Goal: Task Accomplishment & Management: Complete application form

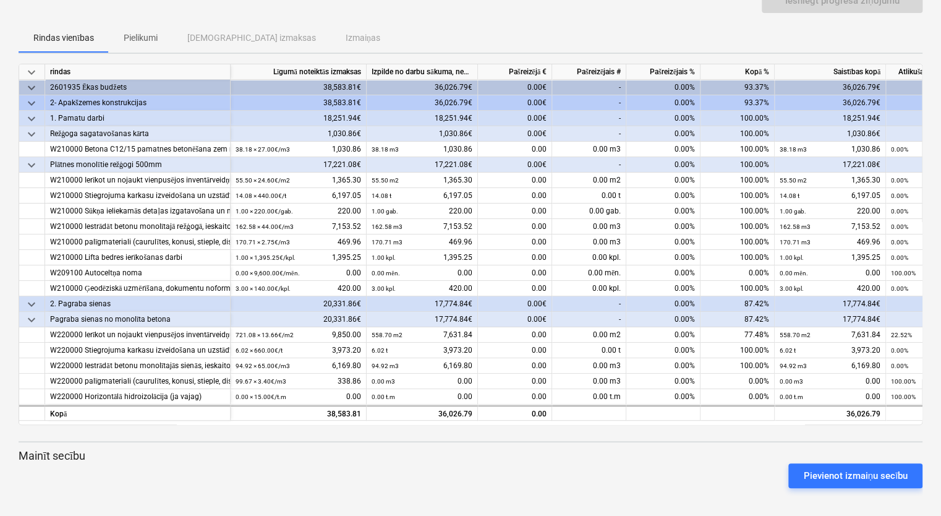
scroll to position [109, 0]
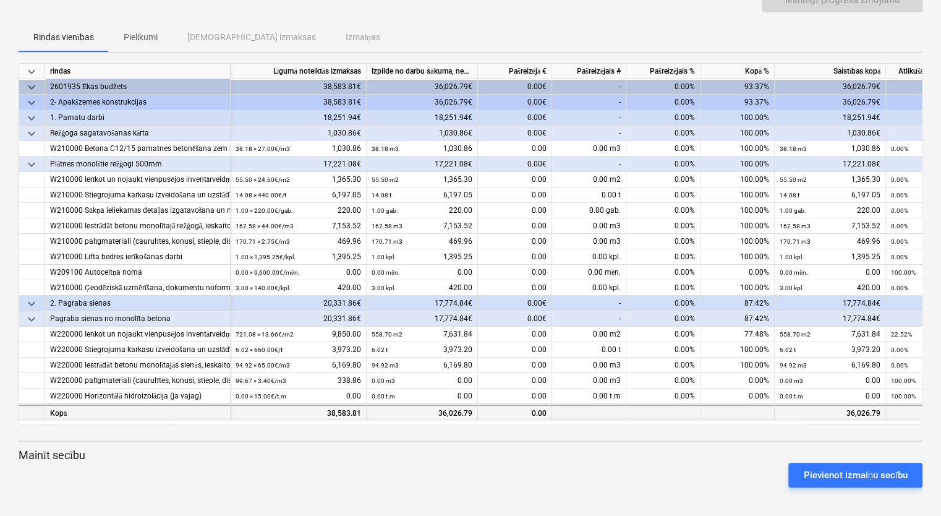
drag, startPoint x: 825, startPoint y: 422, endPoint x: 854, endPoint y: 417, distance: 30.0
click at [854, 417] on div "keyboard_arrow_down rindas Līgumā noteiktās izmaksas Izpilde no darbu sākuma, n…" at bounding box center [471, 243] width 904 height 361
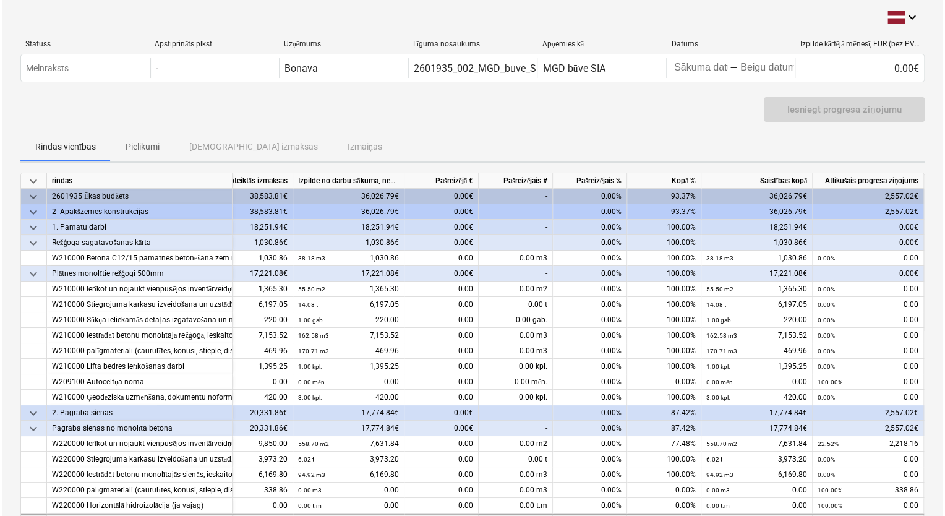
scroll to position [0, 0]
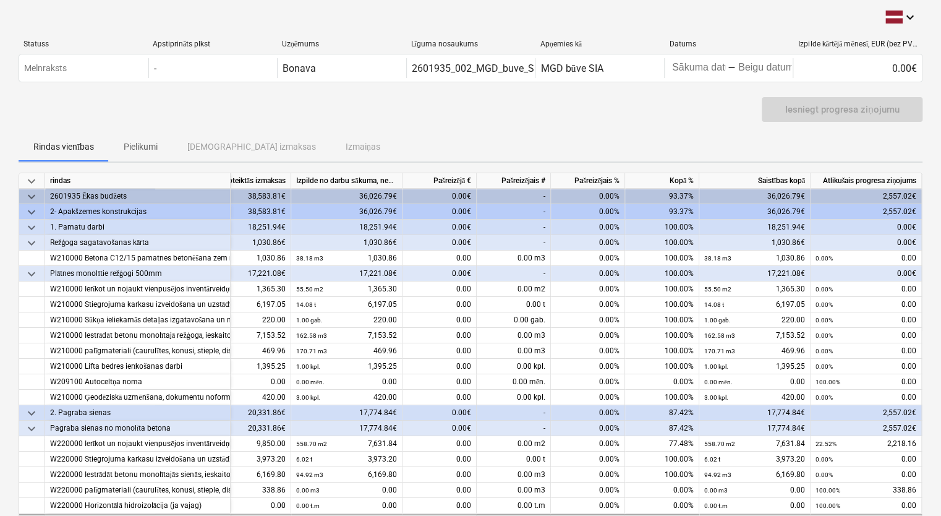
click at [519, 210] on div "-" at bounding box center [514, 211] width 74 height 15
click at [552, 239] on div "0.00%" at bounding box center [588, 242] width 74 height 15
click at [527, 210] on div "-" at bounding box center [514, 211] width 74 height 15
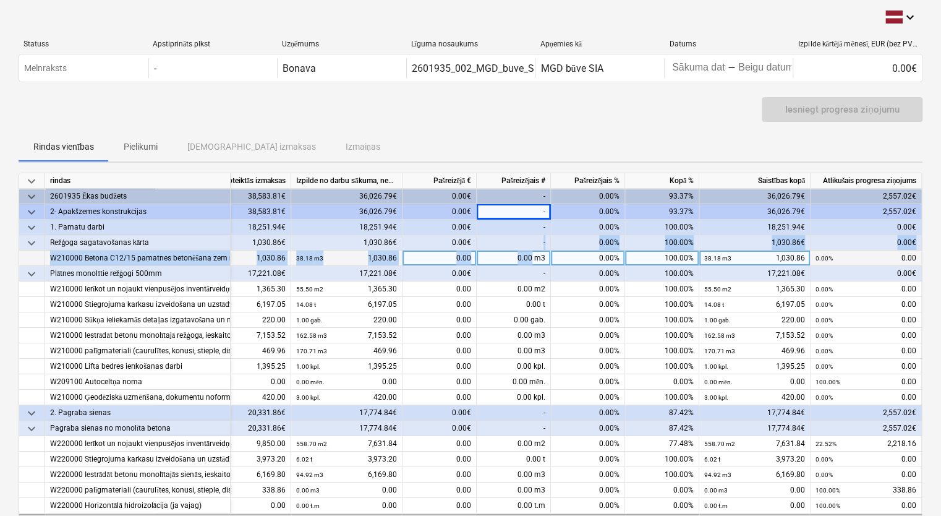
drag, startPoint x: 527, startPoint y: 210, endPoint x: 531, endPoint y: 249, distance: 39.7
click at [531, 249] on div "keyboard_arrow_down rindas Līgumā noteiktās izmaksas Izpilde no darbu sākuma, n…" at bounding box center [471, 352] width 904 height 361
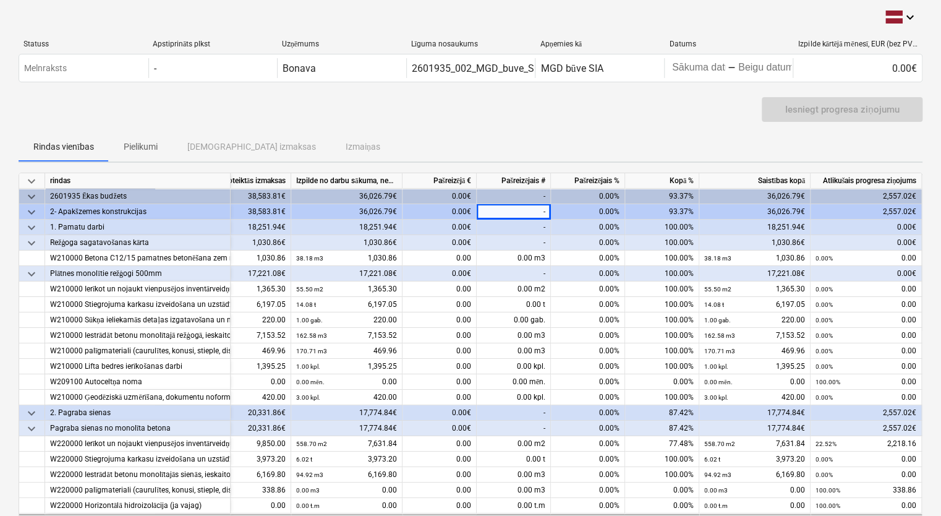
drag, startPoint x: 531, startPoint y: 249, endPoint x: 456, endPoint y: 209, distance: 84.9
click at [456, 209] on div "0.00€" at bounding box center [439, 211] width 74 height 15
click at [375, 211] on div "36,026.79€" at bounding box center [346, 211] width 111 height 15
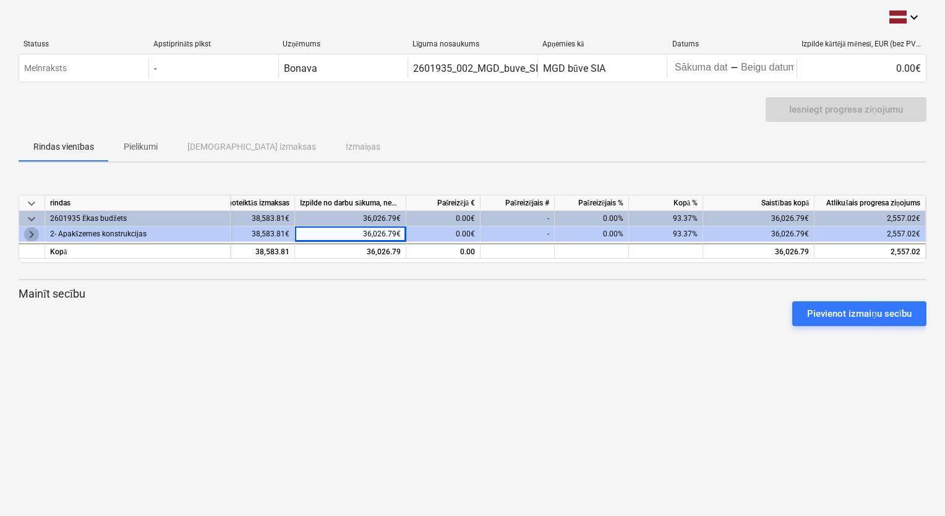
click at [33, 232] on span "keyboard_arrow_right" at bounding box center [31, 234] width 15 height 15
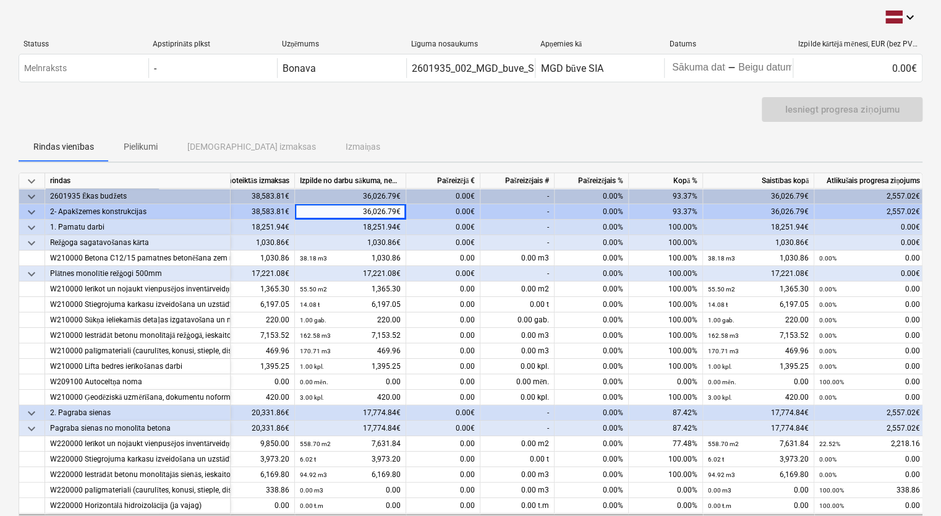
click at [593, 208] on div "0.00%" at bounding box center [592, 211] width 74 height 15
click at [527, 211] on div "-" at bounding box center [517, 211] width 74 height 15
click at [513, 227] on div "-" at bounding box center [517, 226] width 74 height 15
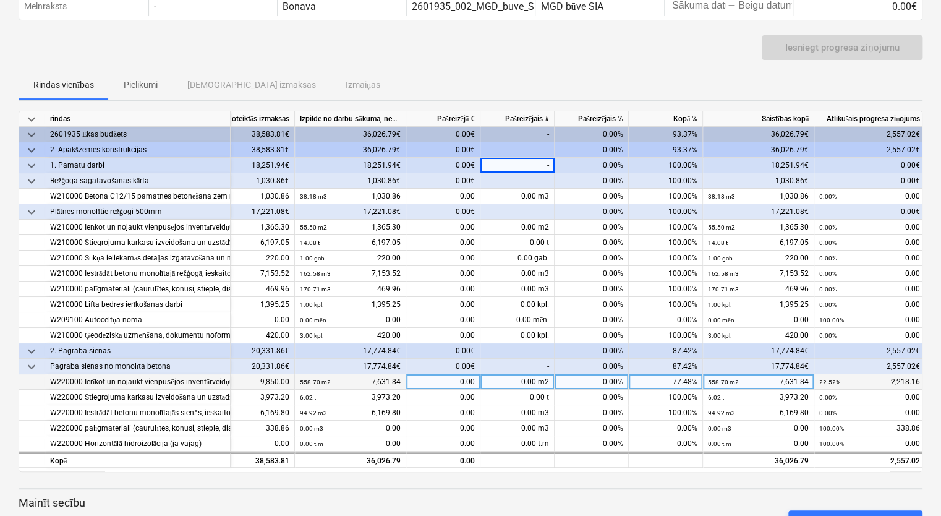
scroll to position [109, 0]
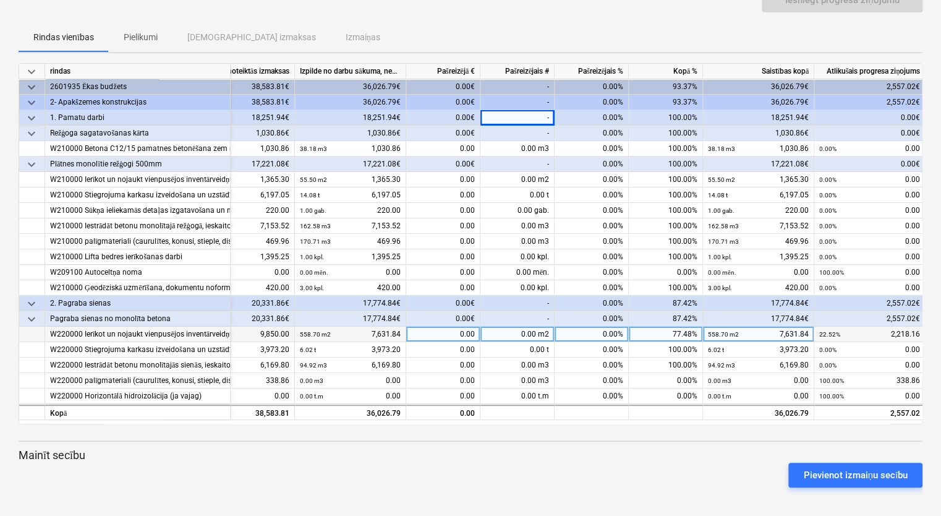
click at [517, 328] on div "0.00 m2" at bounding box center [517, 333] width 74 height 15
type input "10"
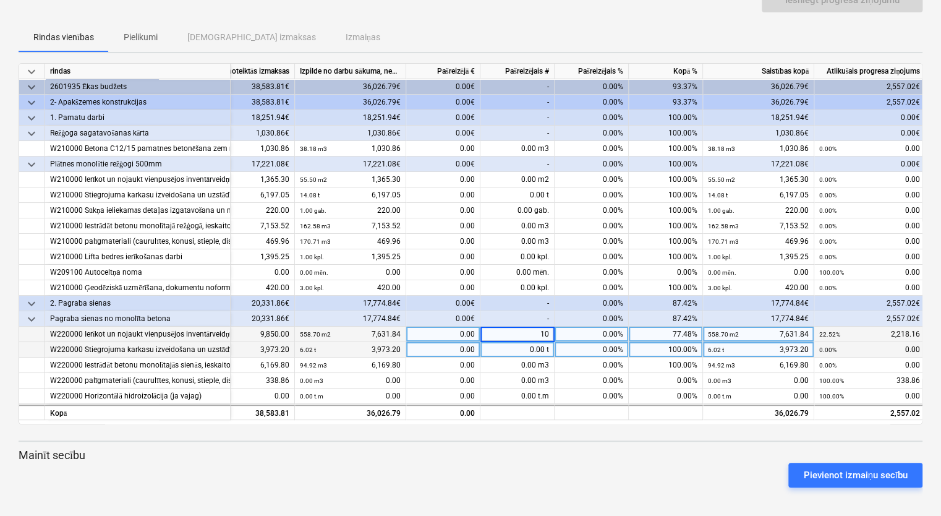
click at [522, 352] on div "0.00 t" at bounding box center [517, 349] width 74 height 15
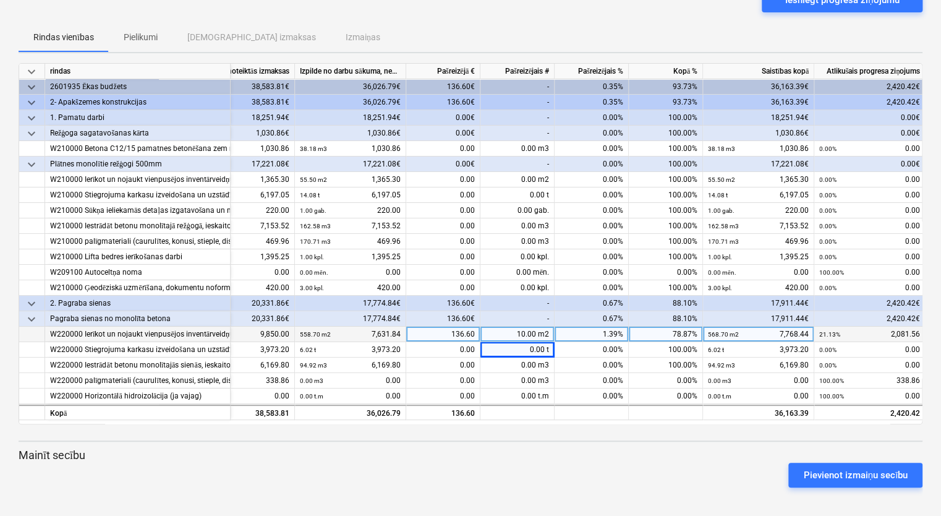
click at [520, 336] on div "10.00 m2" at bounding box center [517, 333] width 74 height 15
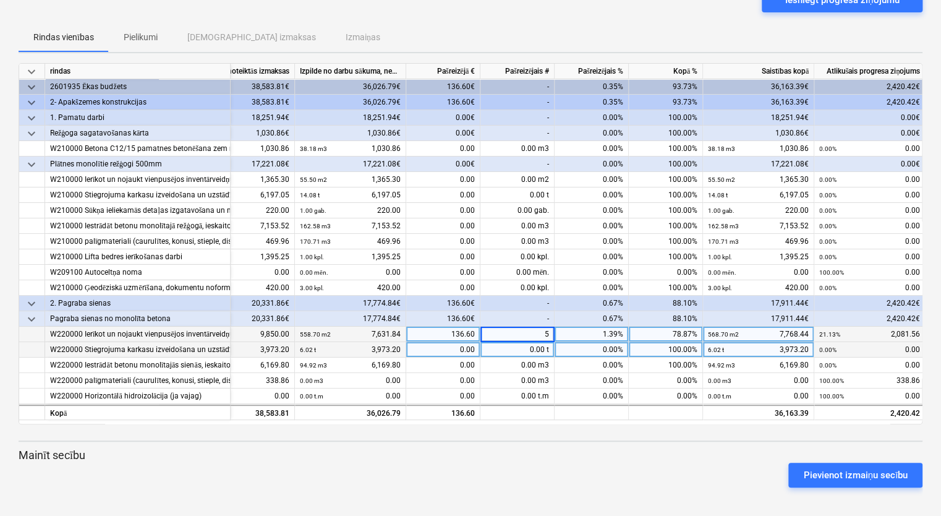
type input "50"
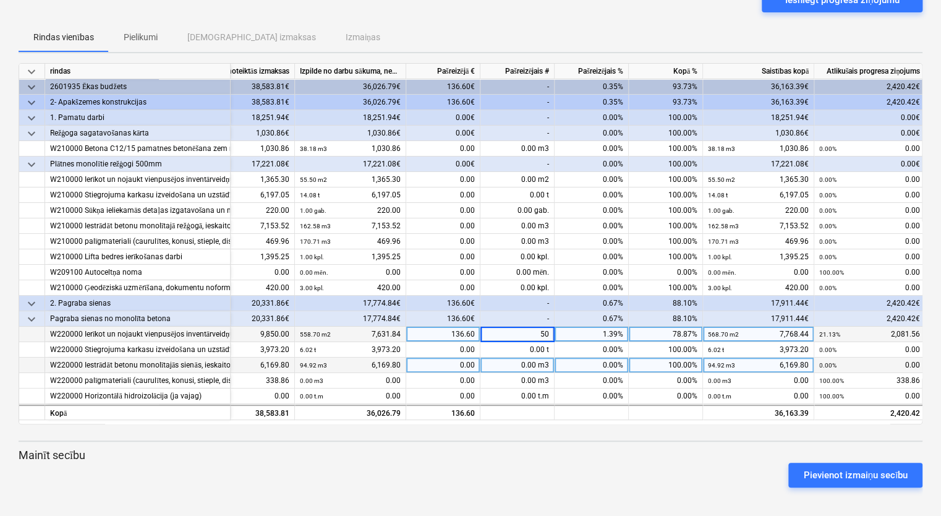
click at [514, 367] on div "0.00 m3" at bounding box center [517, 364] width 74 height 15
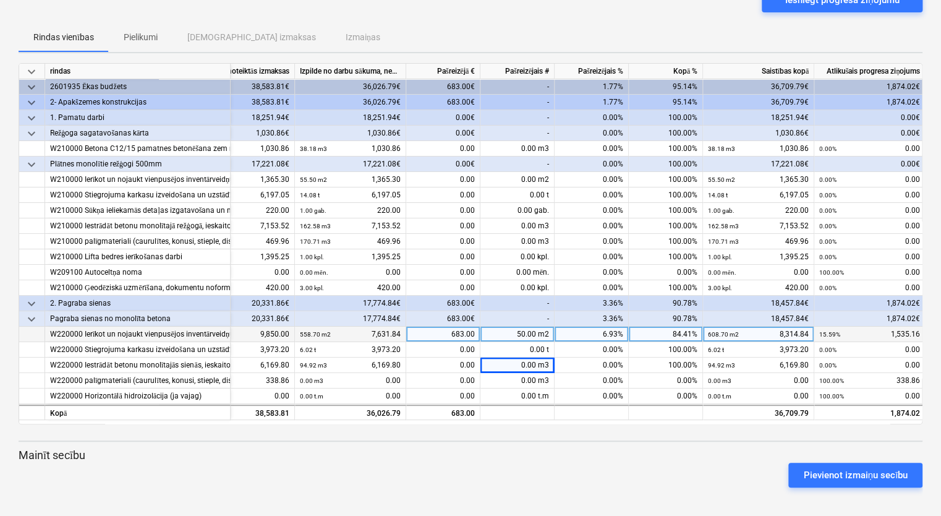
click at [509, 335] on div "50.00 m2" at bounding box center [517, 333] width 74 height 15
type input "150"
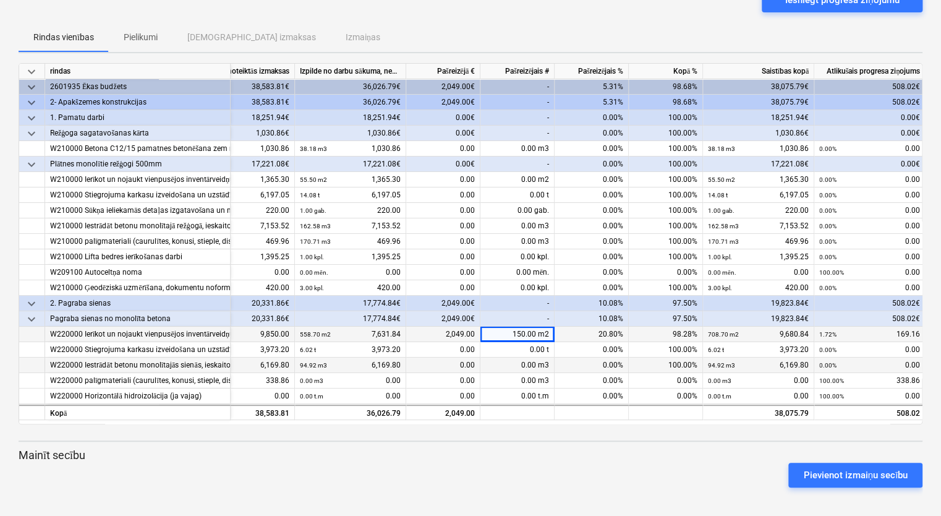
click at [517, 370] on div "0.00 m3" at bounding box center [517, 364] width 74 height 15
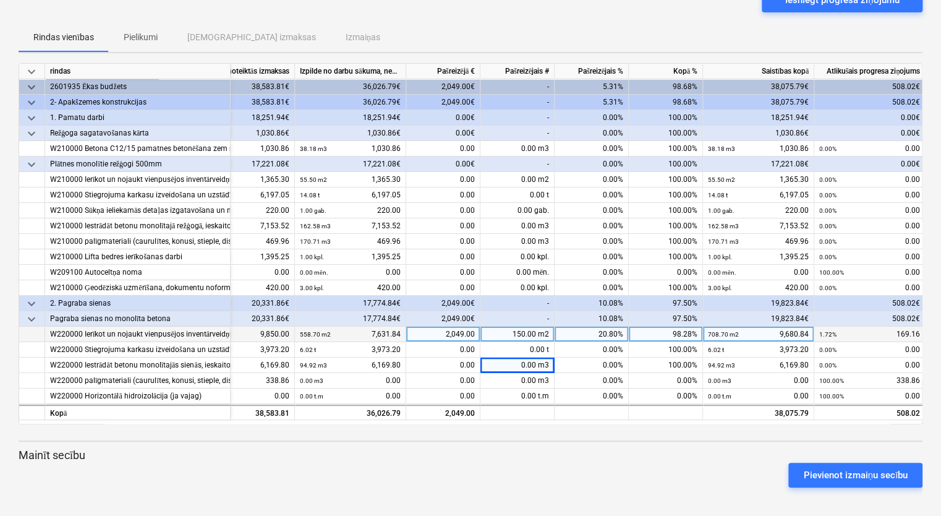
click at [519, 332] on div "150.00 m2" at bounding box center [517, 333] width 74 height 15
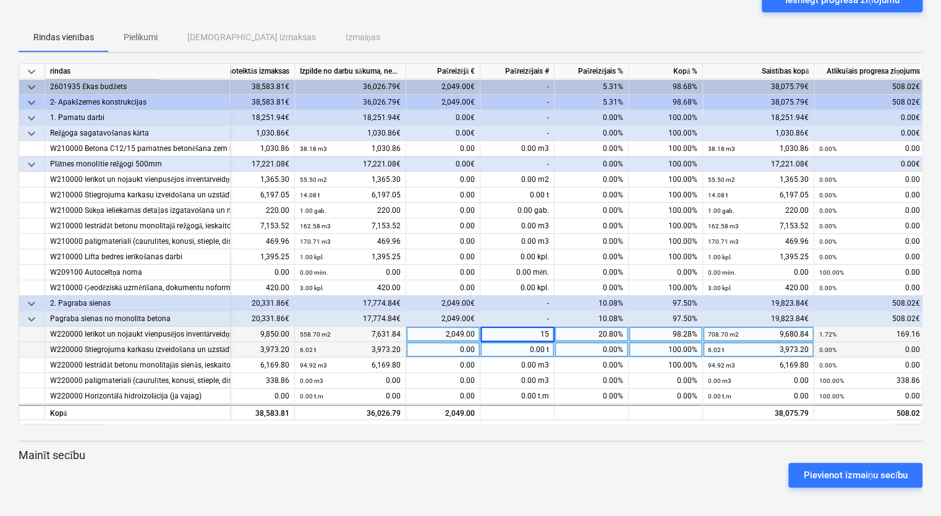
type input "155"
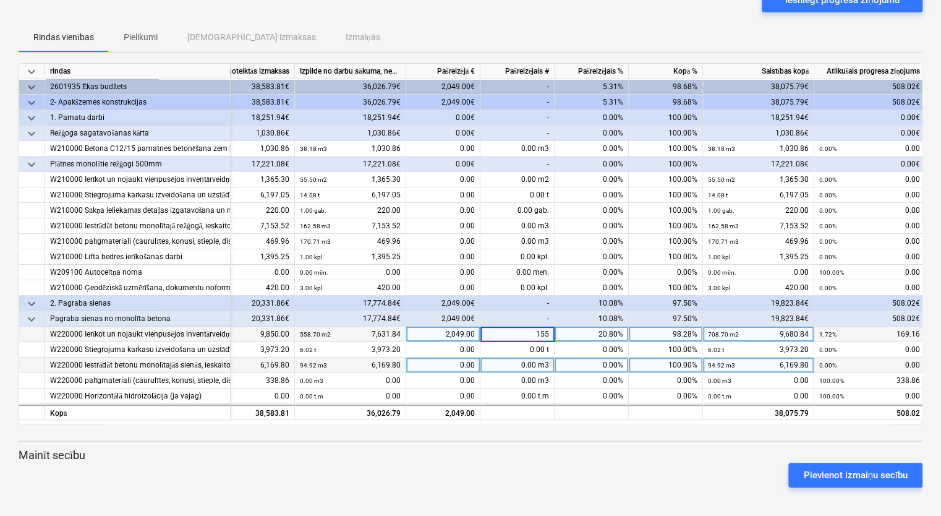
click at [513, 358] on div "0.00 m3" at bounding box center [517, 364] width 74 height 15
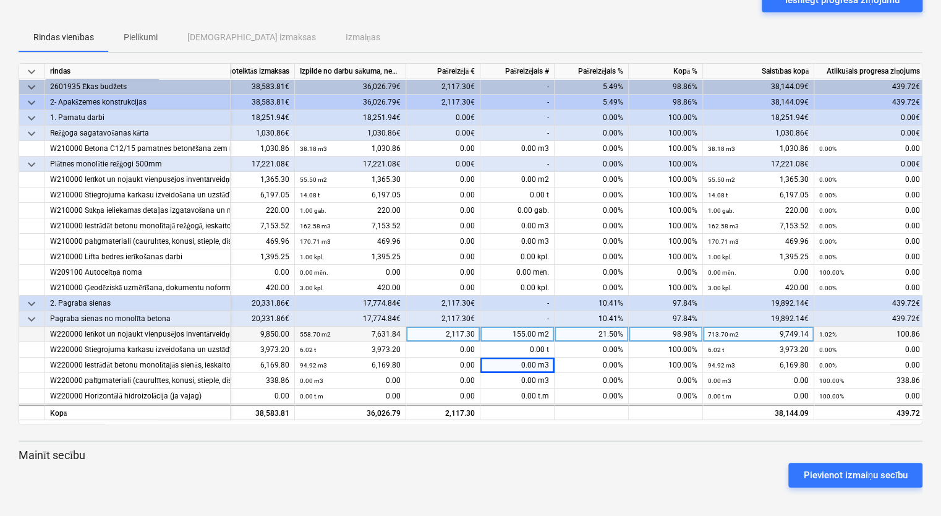
click at [512, 331] on div "155.00 m2" at bounding box center [517, 333] width 74 height 15
type input "156"
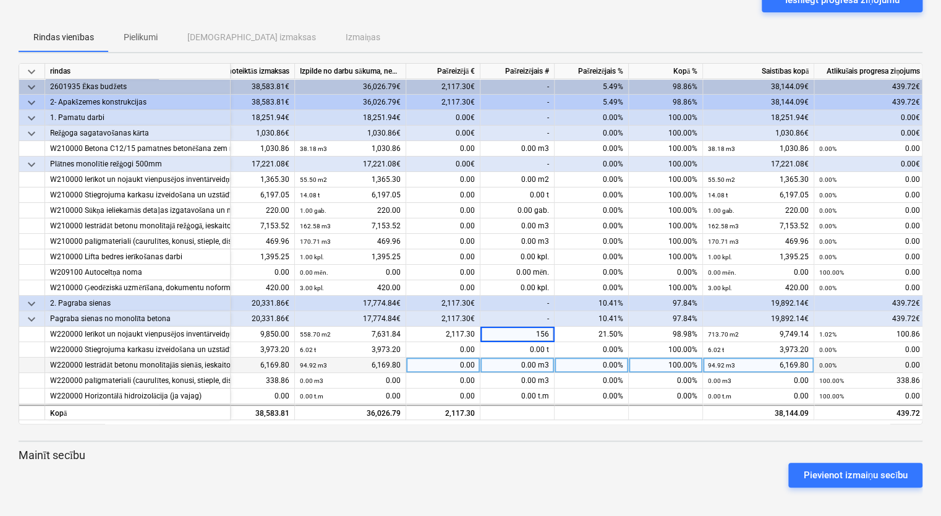
click at [503, 367] on div "0.00 m3" at bounding box center [517, 364] width 74 height 15
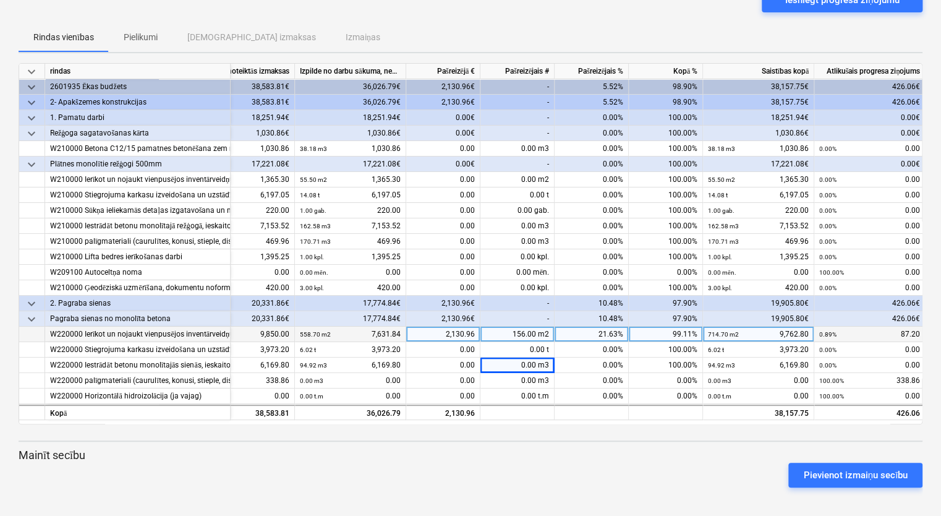
click at [524, 336] on div "156.00 m2" at bounding box center [517, 333] width 74 height 15
type input "157"
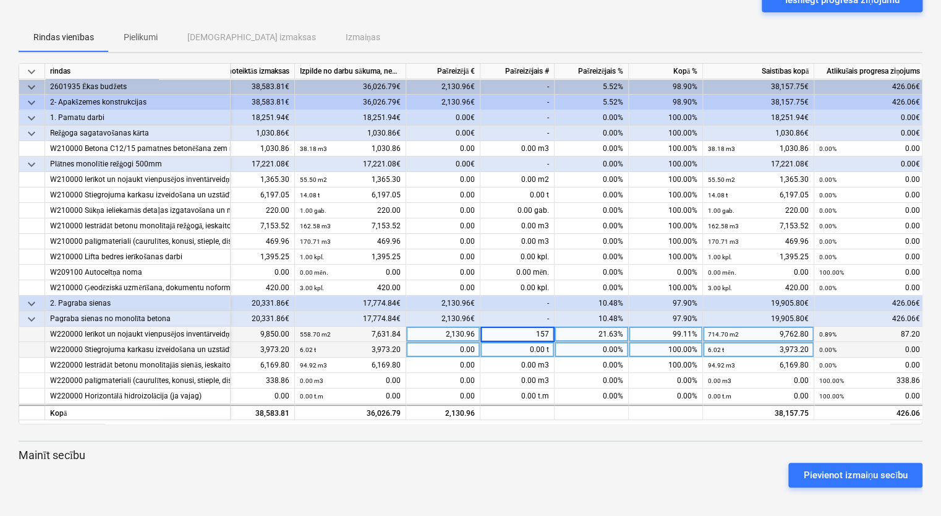
click at [525, 350] on div "0.00 t" at bounding box center [517, 349] width 74 height 15
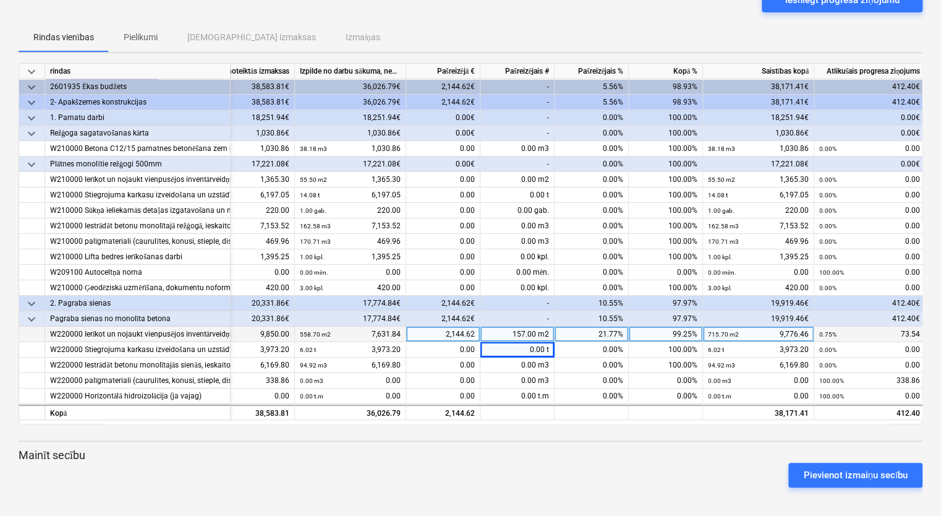
click at [518, 330] on div "157.00 m2" at bounding box center [517, 333] width 74 height 15
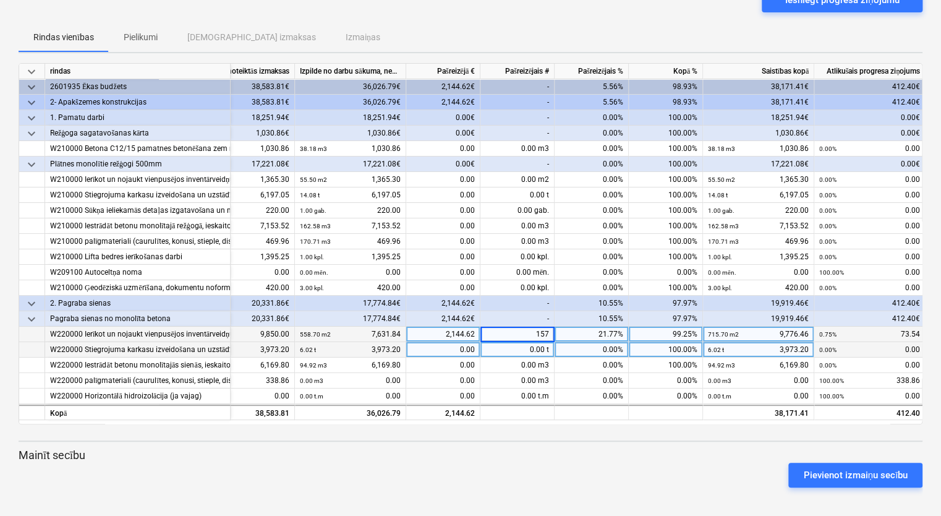
type input "0"
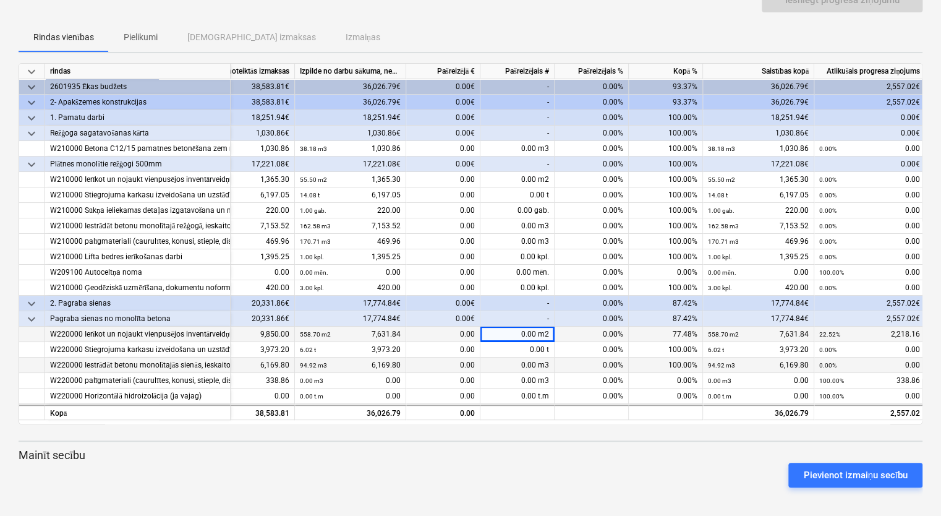
click at [520, 362] on div "0.00 m3" at bounding box center [517, 364] width 74 height 15
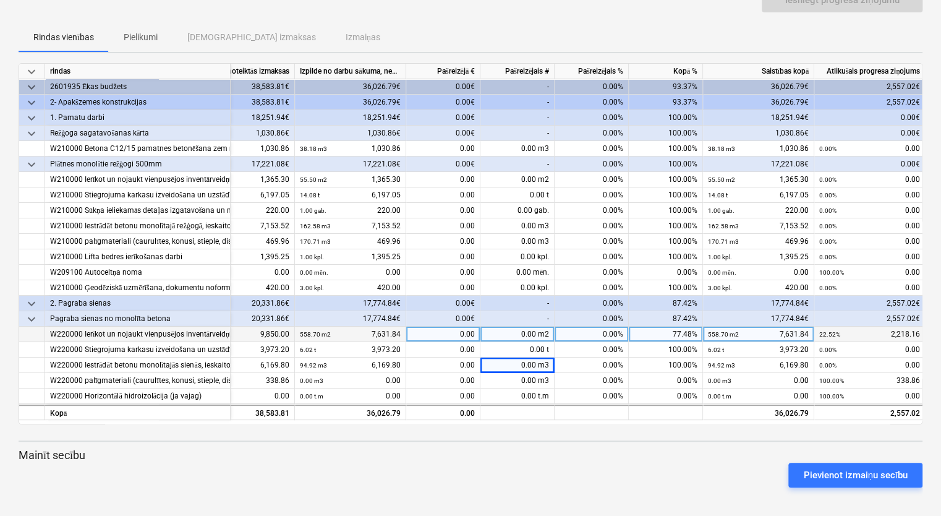
click at [274, 332] on div "721.08 × 13.66€ / m2 9,850.00" at bounding box center [226, 333] width 125 height 15
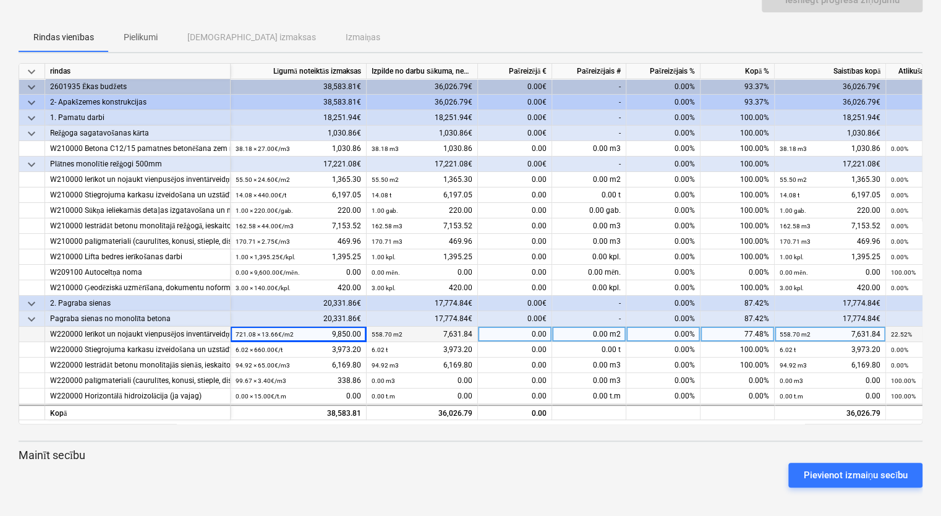
click at [593, 335] on div "0.00 m2" at bounding box center [589, 333] width 74 height 15
type input "162.38"
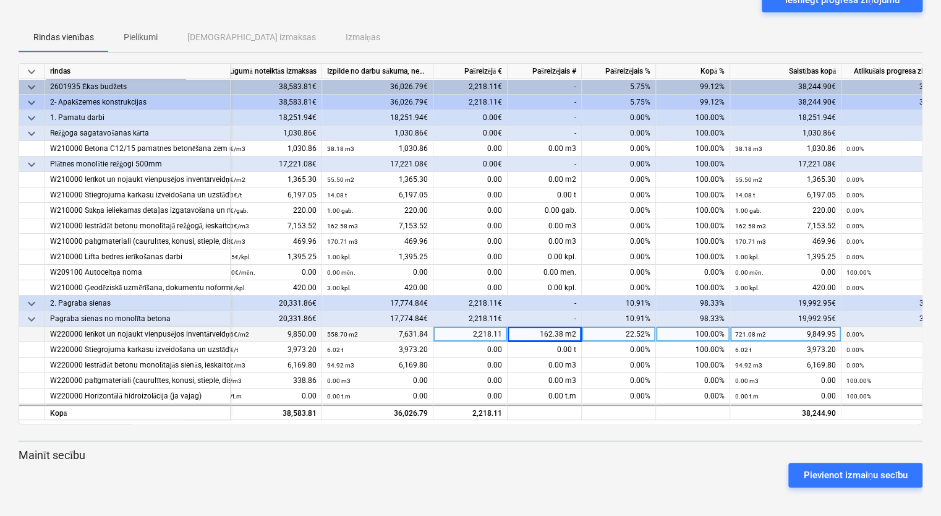
scroll to position [0, 75]
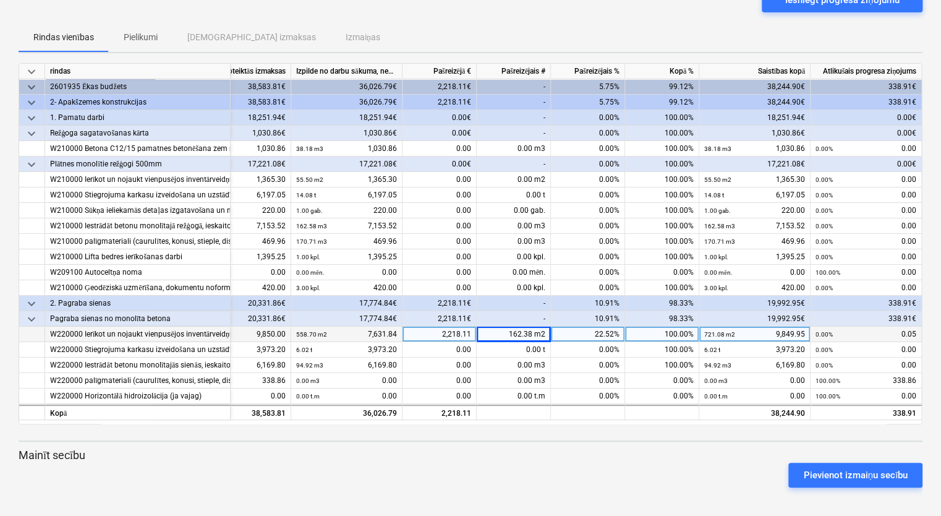
click at [529, 334] on div "162.38 m2" at bounding box center [514, 333] width 74 height 15
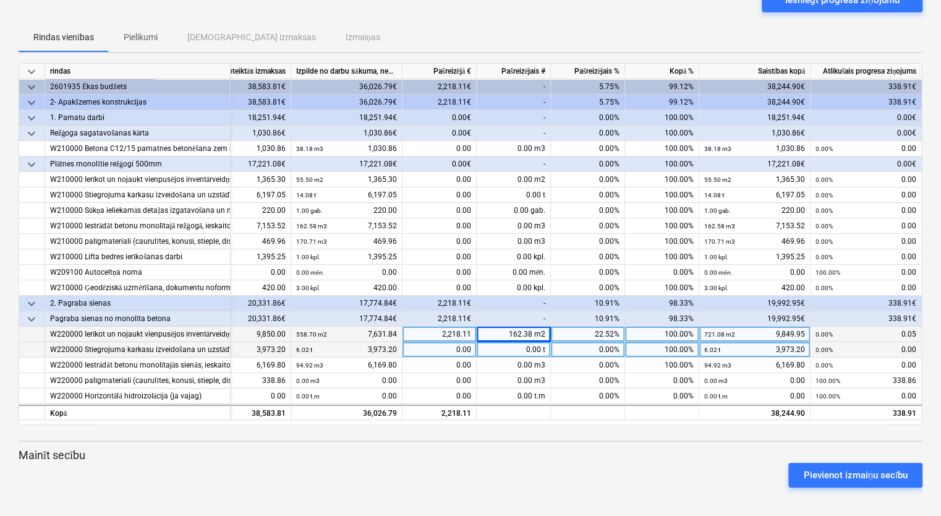
drag, startPoint x: 554, startPoint y: 399, endPoint x: 540, endPoint y: 347, distance: 53.8
click at [555, 396] on div "0.00%" at bounding box center [588, 395] width 74 height 15
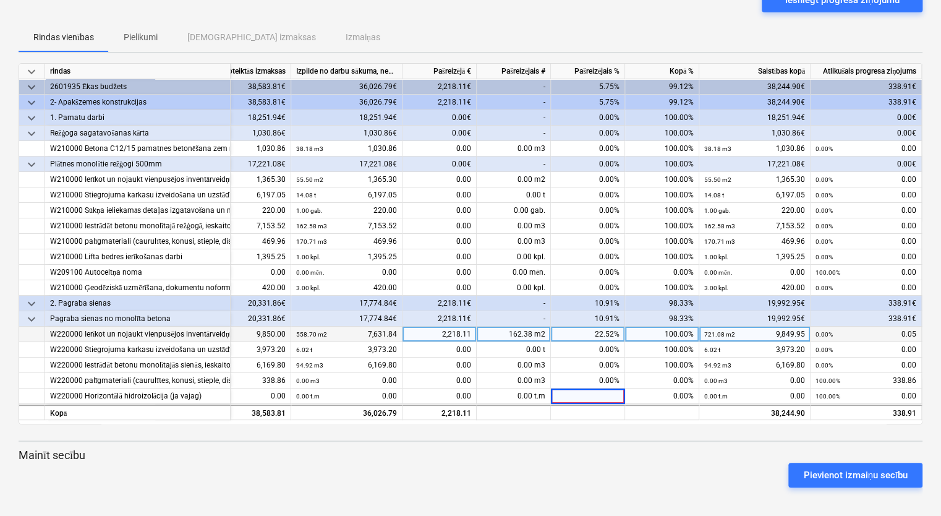
click at [529, 328] on div "162.38 m2" at bounding box center [514, 333] width 74 height 15
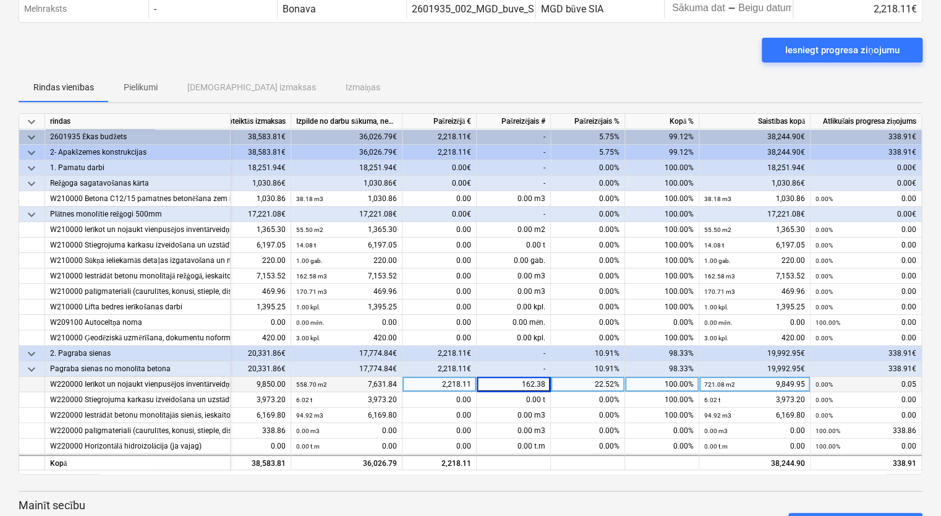
scroll to position [48, 0]
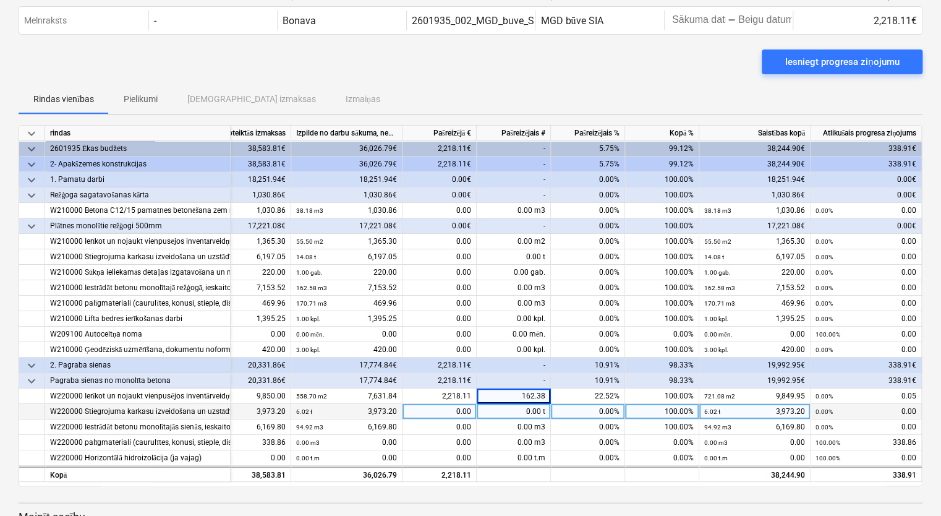
click at [545, 397] on input "162.38" at bounding box center [514, 395] width 74 height 15
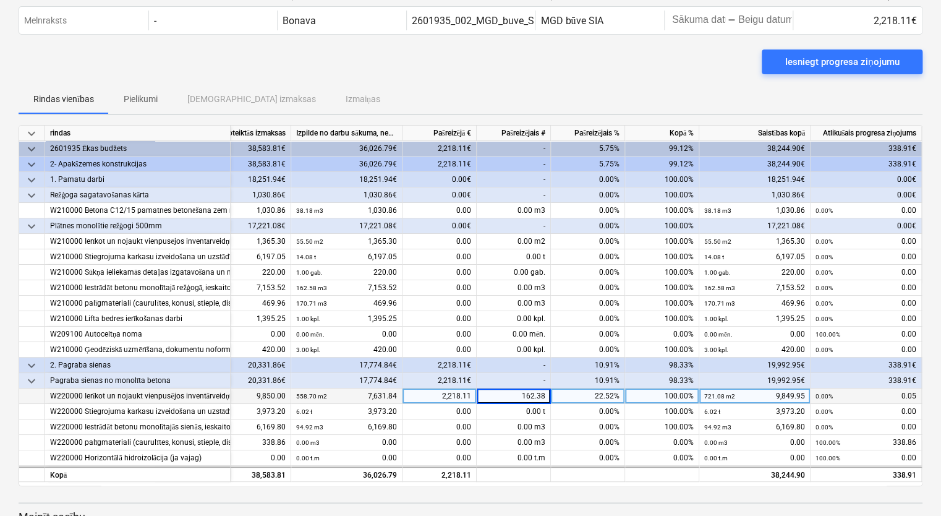
click at [544, 397] on input "162.38" at bounding box center [514, 395] width 74 height 15
click at [545, 397] on input "162.38" at bounding box center [514, 395] width 74 height 15
type input "162.385"
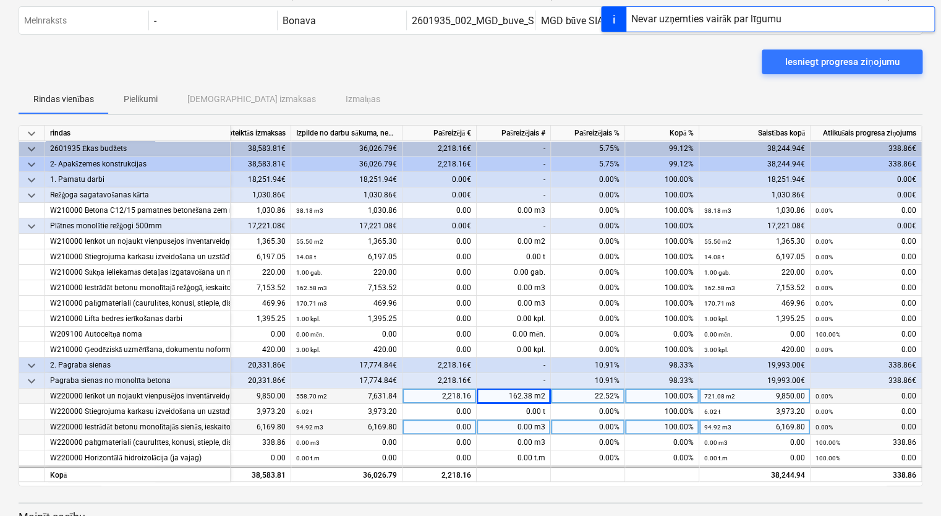
click at [517, 431] on div "0.00 m3" at bounding box center [514, 426] width 74 height 15
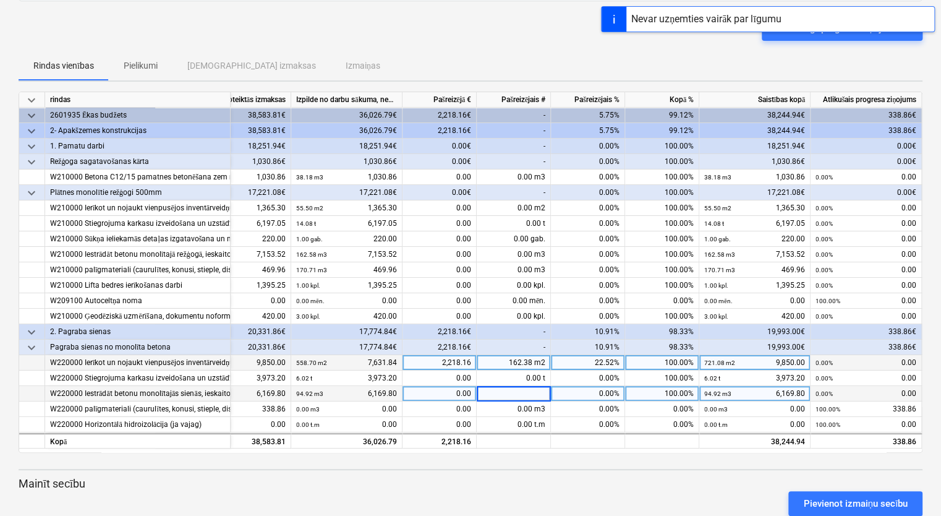
scroll to position [109, 0]
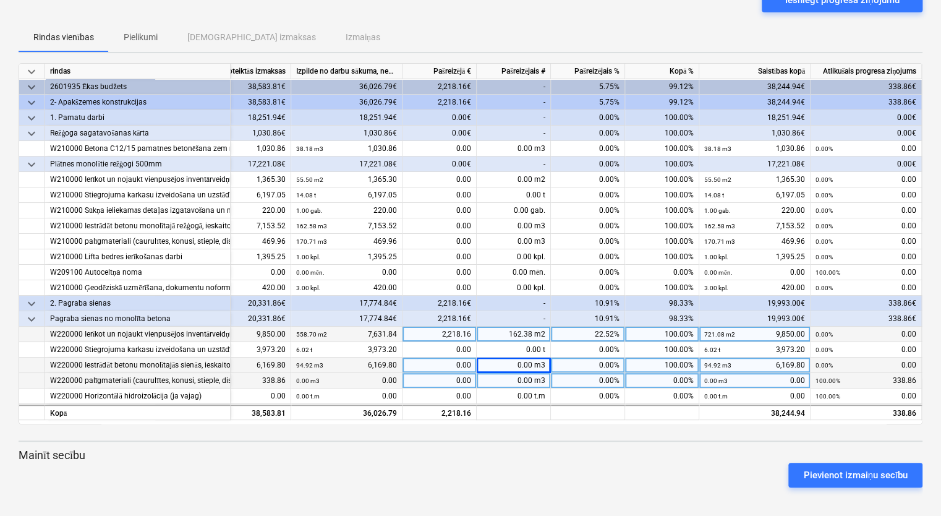
click at [527, 381] on div "0.00 m3" at bounding box center [514, 380] width 74 height 15
click at [270, 377] on div "99.67 × 3.40€ / m3 338.86" at bounding box center [222, 380] width 125 height 15
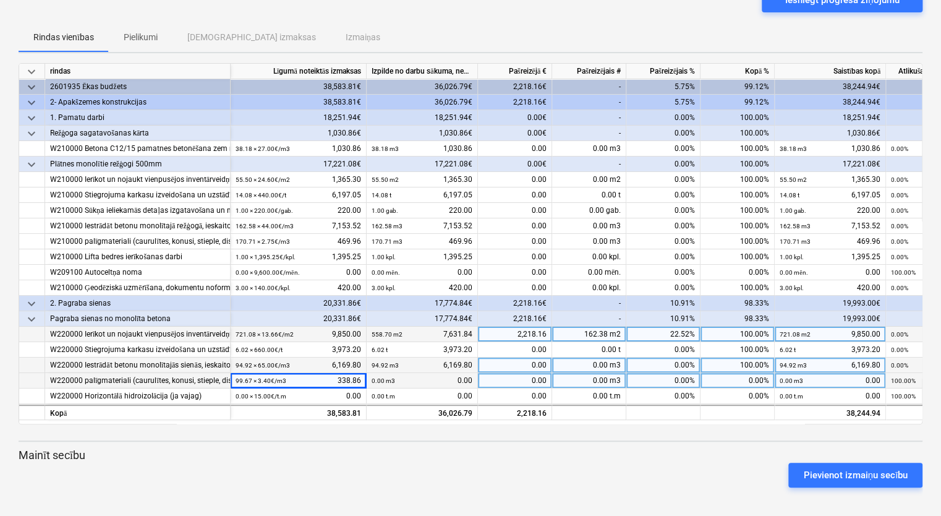
click at [220, 382] on div "W220000 palīgmateriali (caurulītes, konusi, stieple, distanceri, kokmateriali)" at bounding box center [137, 380] width 175 height 15
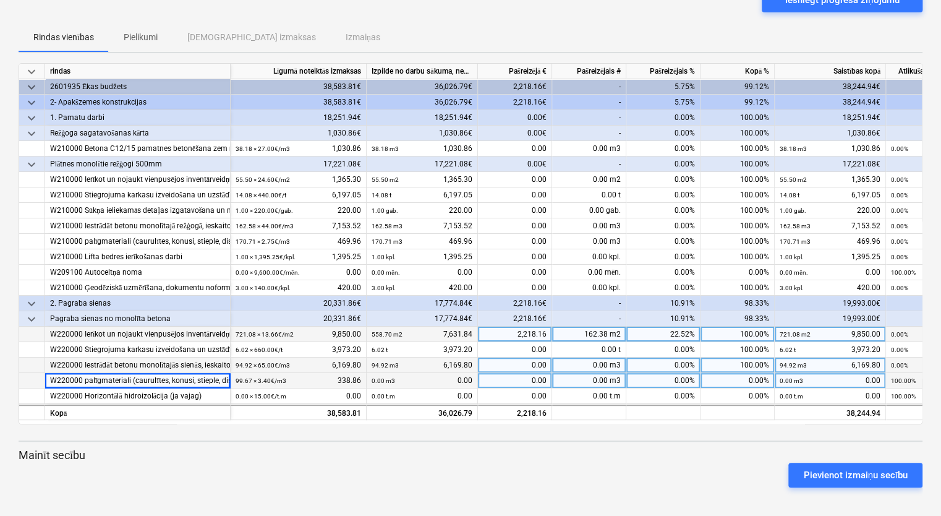
click at [274, 377] on small "99.67 × 3.40€ / m3" at bounding box center [261, 380] width 51 height 7
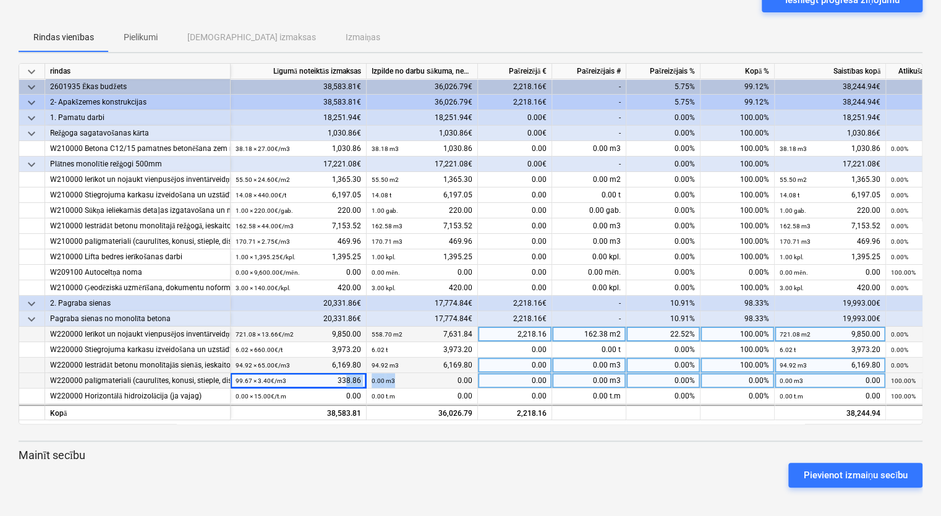
drag, startPoint x: 406, startPoint y: 382, endPoint x: 345, endPoint y: 380, distance: 61.3
click at [0, 0] on div "W220000 palīgmateriali (caurulītes, konusi, stieple, distanceri, kokmateriali) …" at bounding box center [0, 0] width 0 height 0
click at [533, 376] on div "0.00" at bounding box center [515, 380] width 74 height 15
click at [595, 378] on div "0.00 m3" at bounding box center [589, 380] width 74 height 15
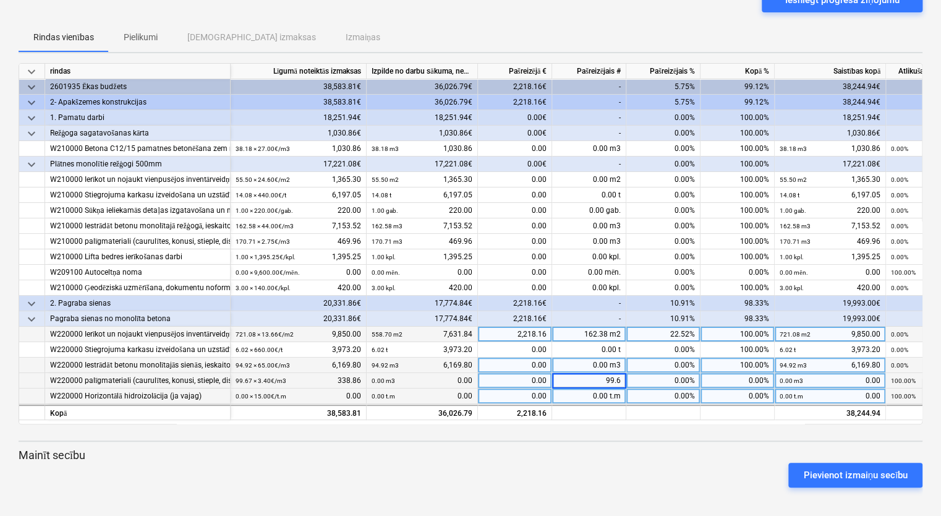
type input "99.67"
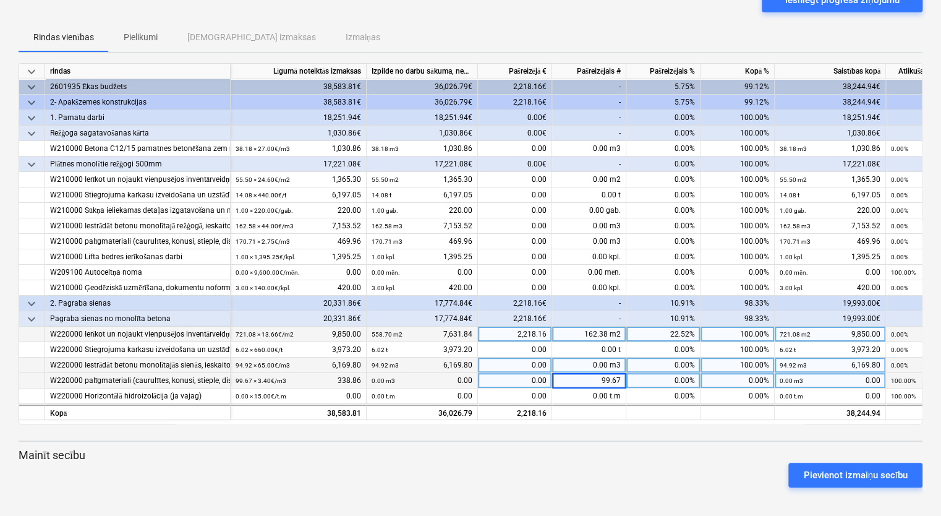
click at [546, 333] on div "2,218.16" at bounding box center [515, 333] width 74 height 15
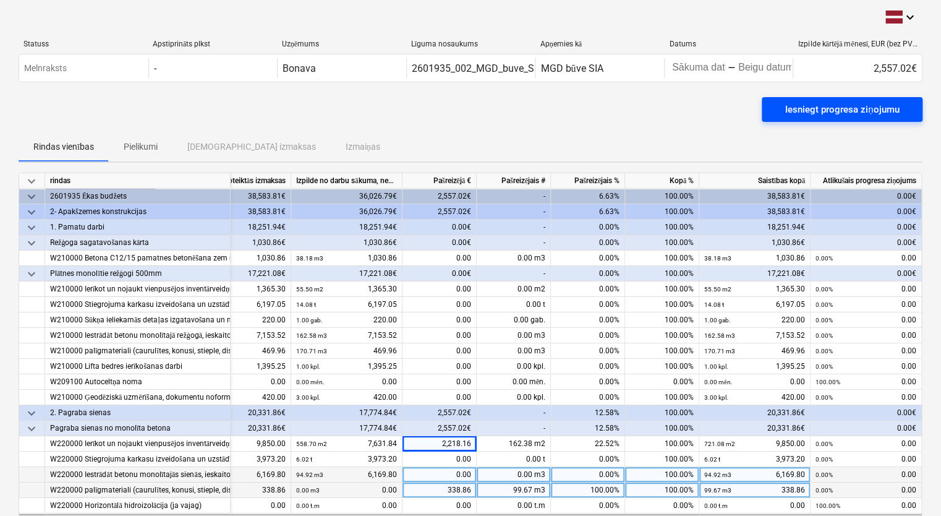
click at [852, 111] on div "Iesniegt progresa ziņojumu" at bounding box center [842, 109] width 114 height 16
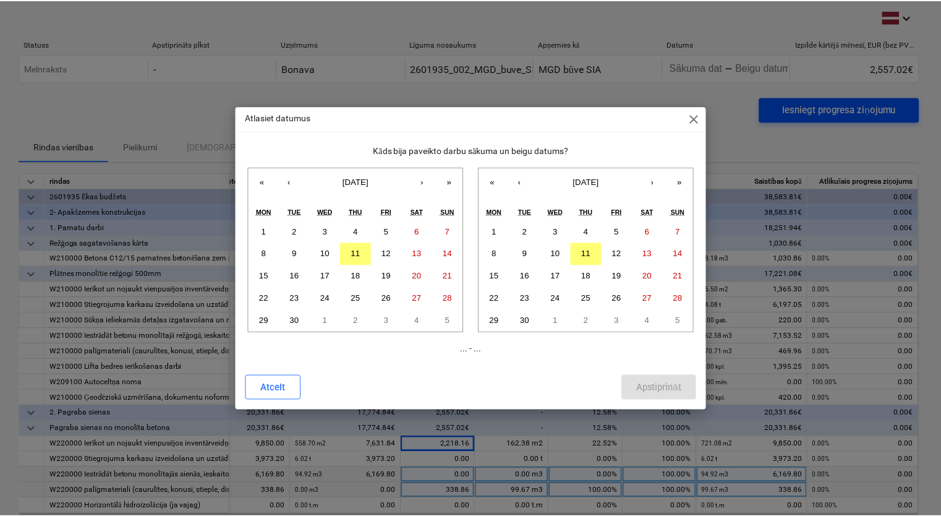
scroll to position [0, 75]
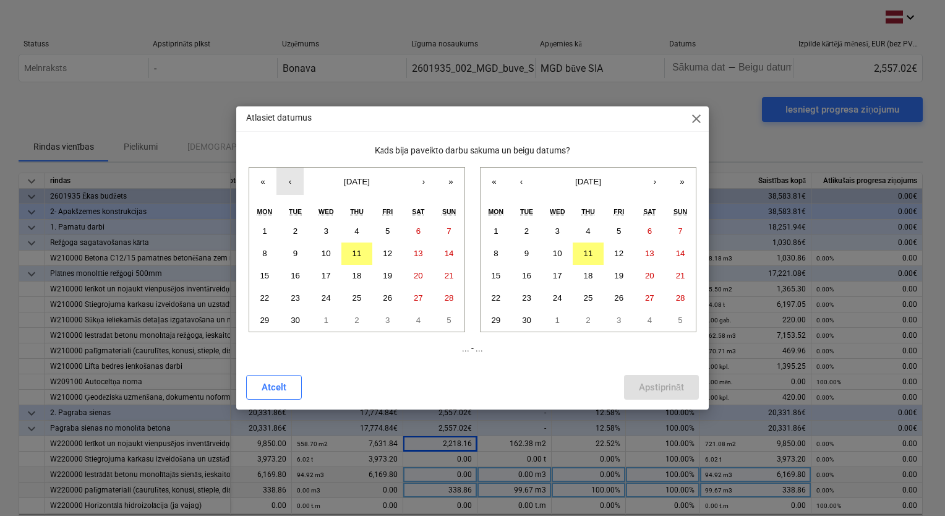
click at [292, 185] on button "‹" at bounding box center [289, 181] width 27 height 27
click at [285, 182] on button "‹" at bounding box center [289, 181] width 27 height 27
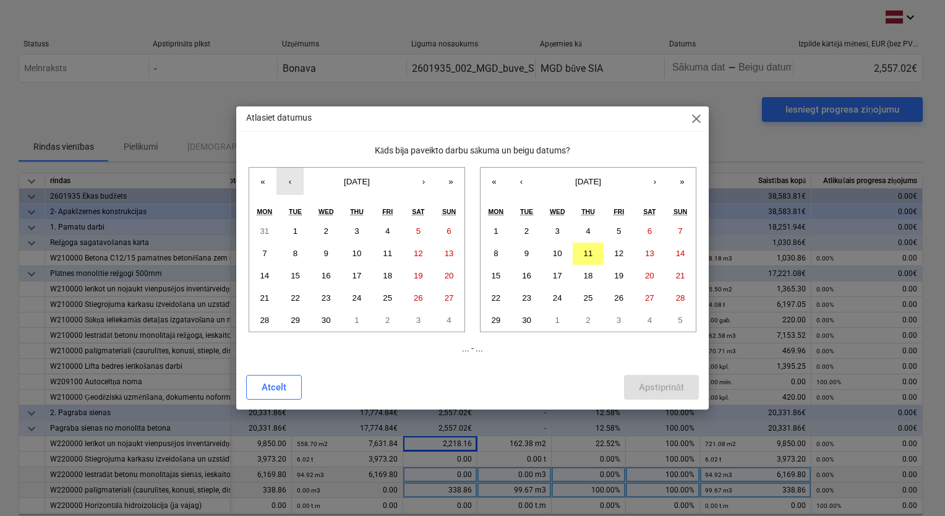
click at [285, 182] on button "‹" at bounding box center [289, 181] width 27 height 27
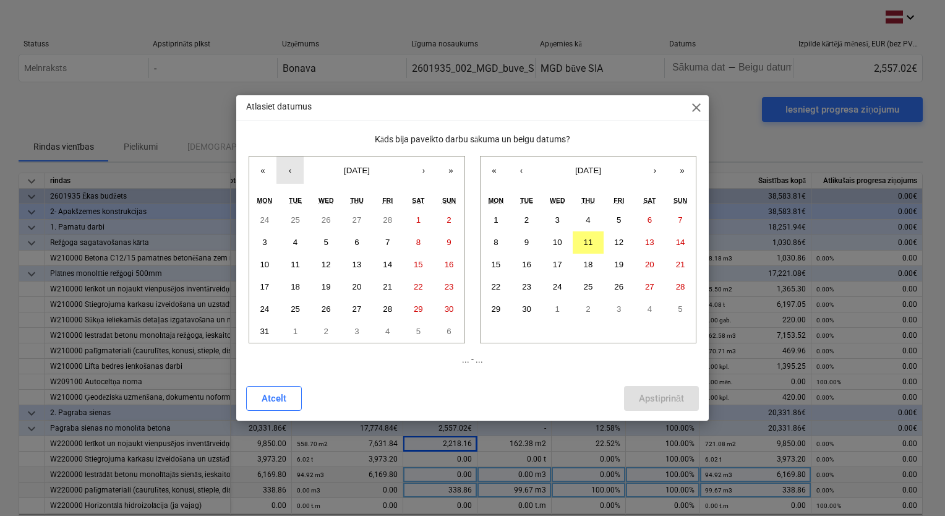
click at [285, 182] on button "‹" at bounding box center [289, 169] width 27 height 27
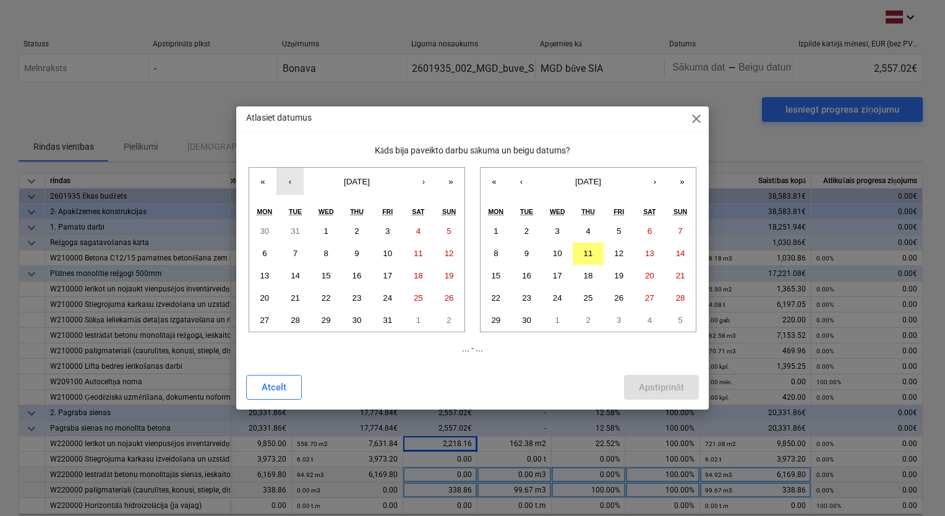
click at [285, 182] on button "‹" at bounding box center [289, 181] width 27 height 27
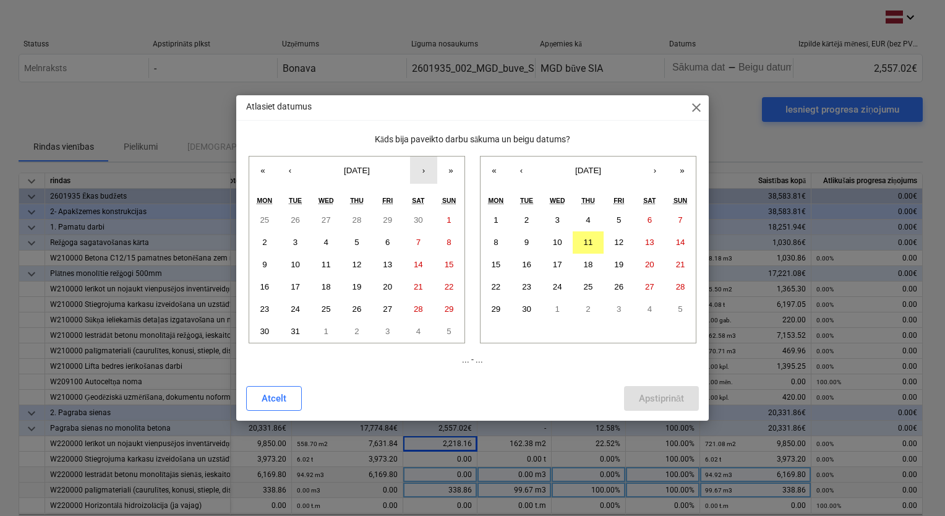
click at [433, 169] on button "›" at bounding box center [423, 169] width 27 height 27
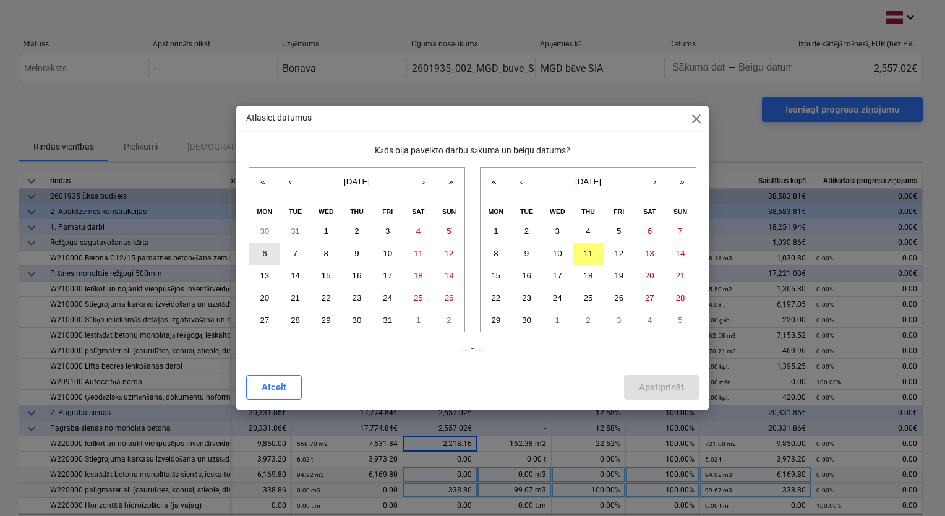
click at [259, 253] on button "6" at bounding box center [264, 253] width 31 height 22
click at [586, 252] on abbr "11" at bounding box center [588, 253] width 9 height 9
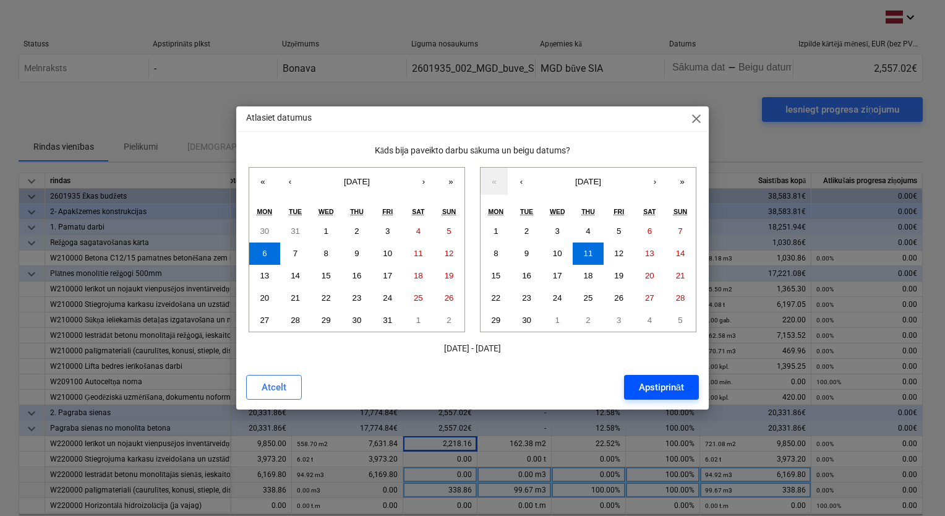
click at [640, 385] on div "Apstiprināt" at bounding box center [661, 387] width 45 height 16
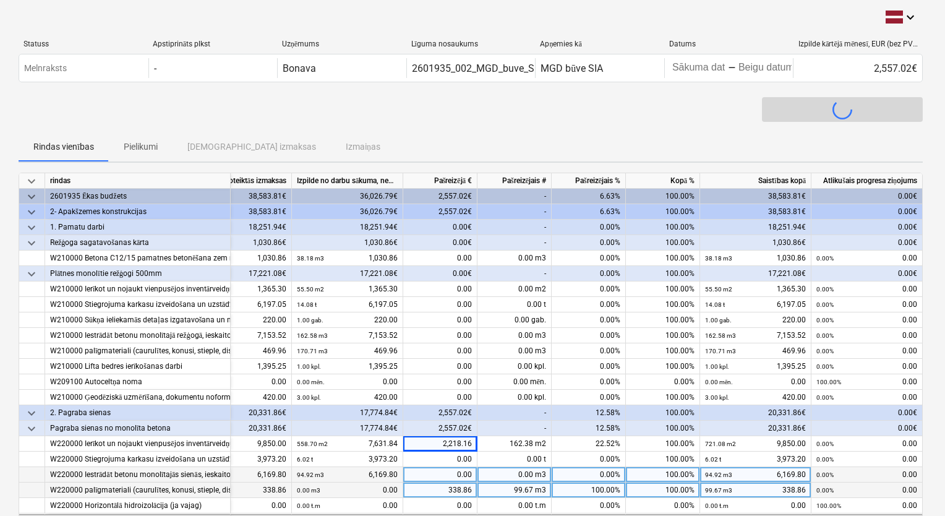
scroll to position [0, 72]
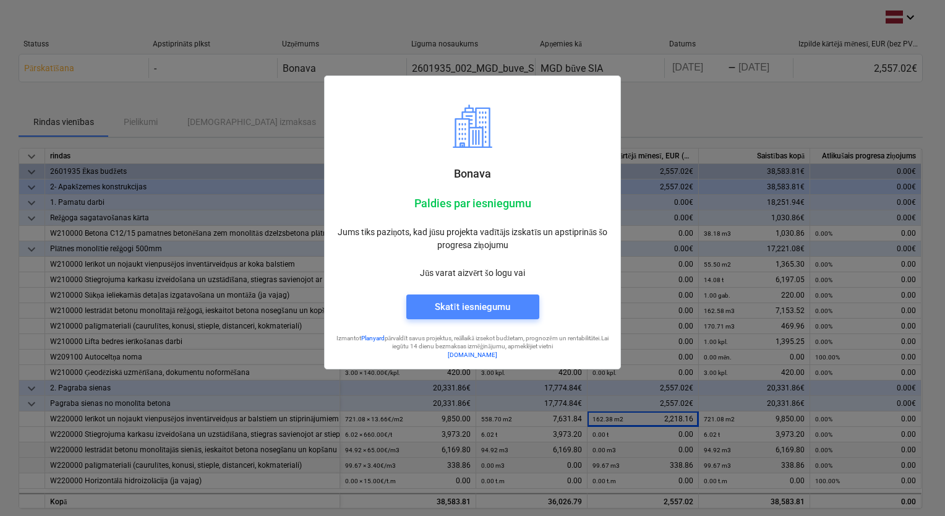
click at [513, 308] on span "Skatīt iesniegumu" at bounding box center [472, 307] width 103 height 16
